Goal: Transaction & Acquisition: Obtain resource

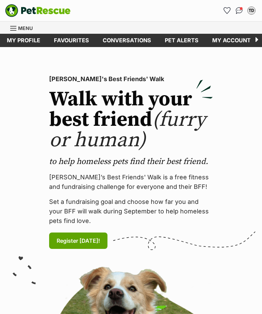
click at [231, 10] on link "Favourites" at bounding box center [227, 10] width 11 height 11
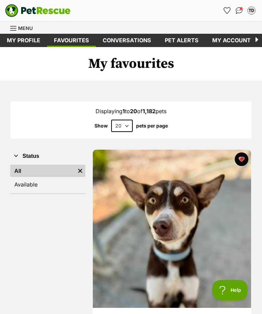
click at [25, 30] on span "Menu" at bounding box center [25, 28] width 15 height 6
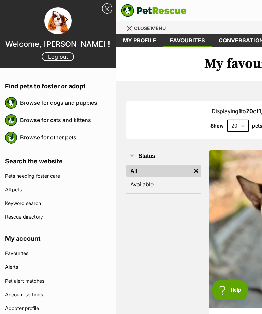
click at [75, 104] on link "Browse for dogs and puppies" at bounding box center [65, 103] width 90 height 14
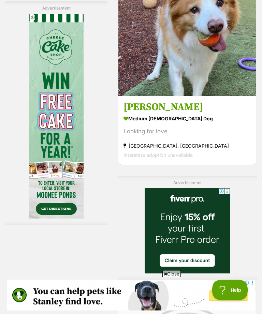
scroll to position [1397, 0]
click at [230, 96] on img at bounding box center [187, 27] width 138 height 138
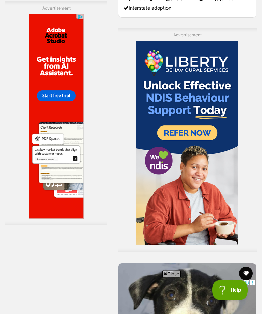
scroll to position [0, 0]
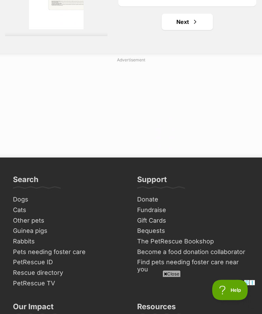
click at [192, 26] on span "Next page" at bounding box center [195, 22] width 7 height 8
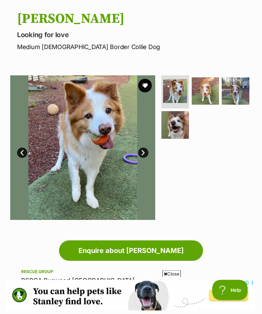
scroll to position [65, 0]
click at [241, 85] on img at bounding box center [236, 92] width 28 height 28
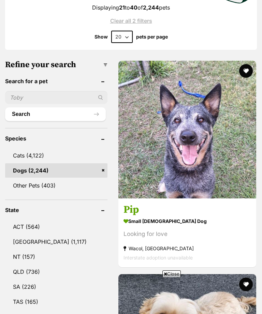
click at [248, 68] on button "favourite" at bounding box center [246, 71] width 14 height 14
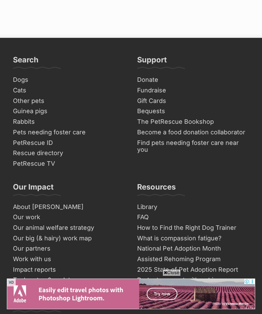
scroll to position [4988, 0]
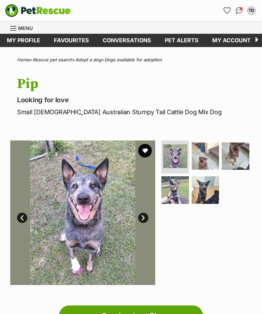
click at [241, 148] on img at bounding box center [236, 157] width 28 height 28
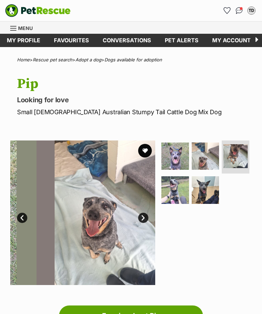
click at [148, 213] on link "Next" at bounding box center [143, 218] width 10 height 10
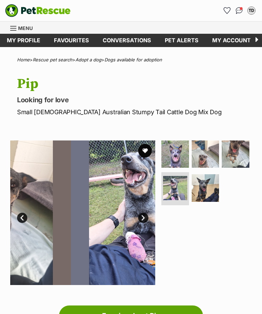
scroll to position [9, 0]
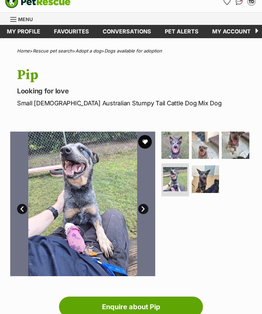
click at [149, 203] on img at bounding box center [82, 204] width 145 height 145
click at [25, 209] on link "Prev" at bounding box center [22, 209] width 10 height 10
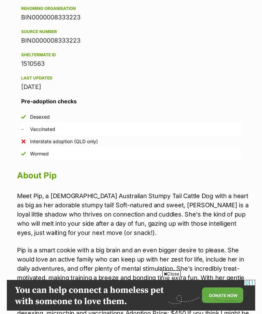
scroll to position [0, 0]
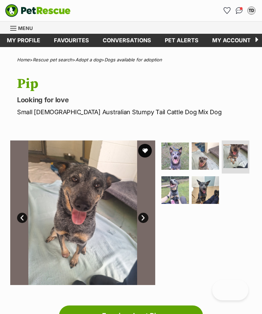
click at [145, 153] on button "favourite" at bounding box center [145, 151] width 14 height 14
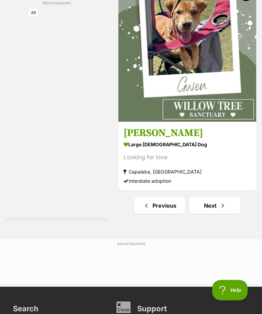
scroll to position [4641, 0]
